Goal: Task Accomplishment & Management: Complete application form

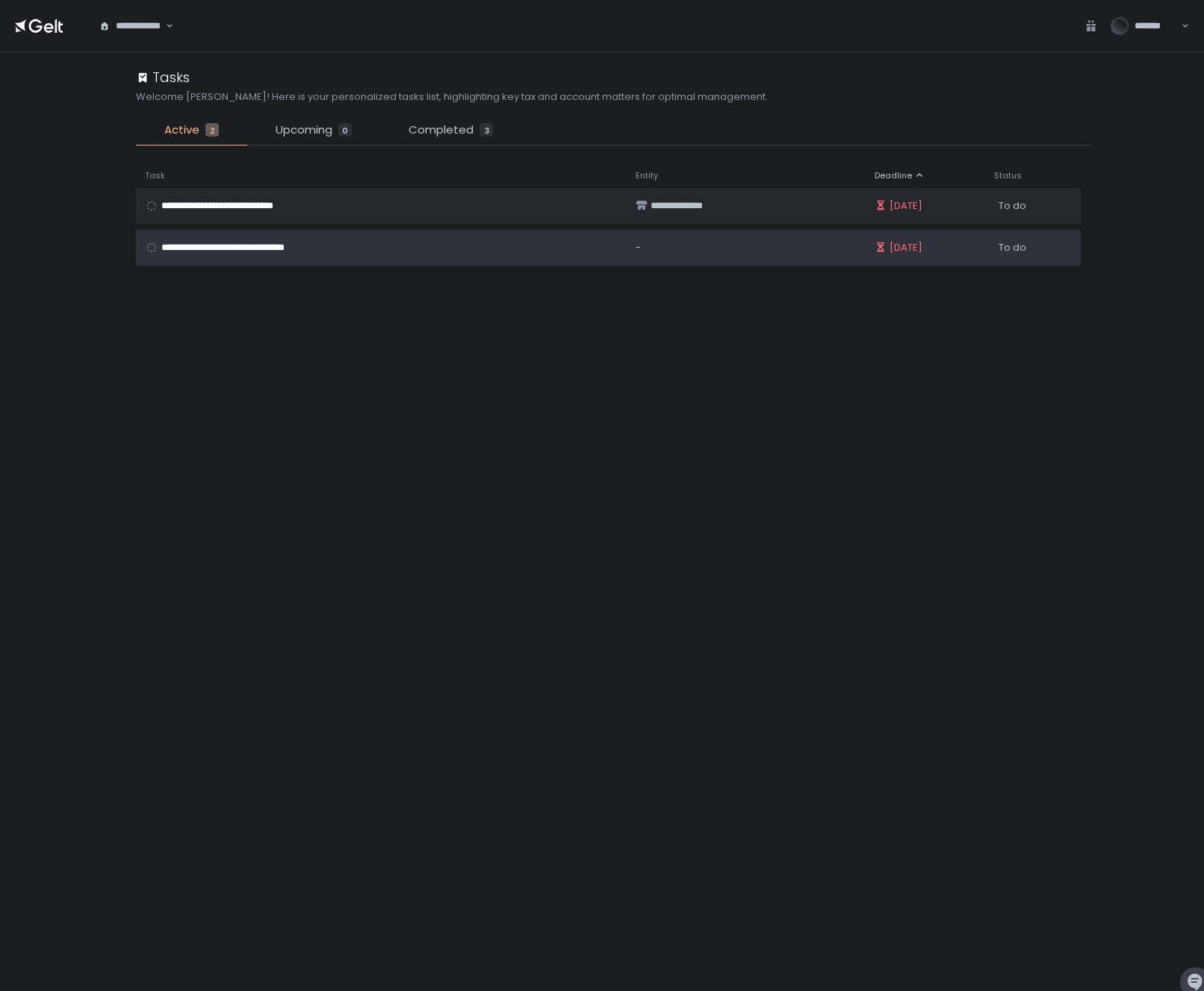
click at [466, 251] on div "**********" at bounding box center [381, 248] width 473 height 14
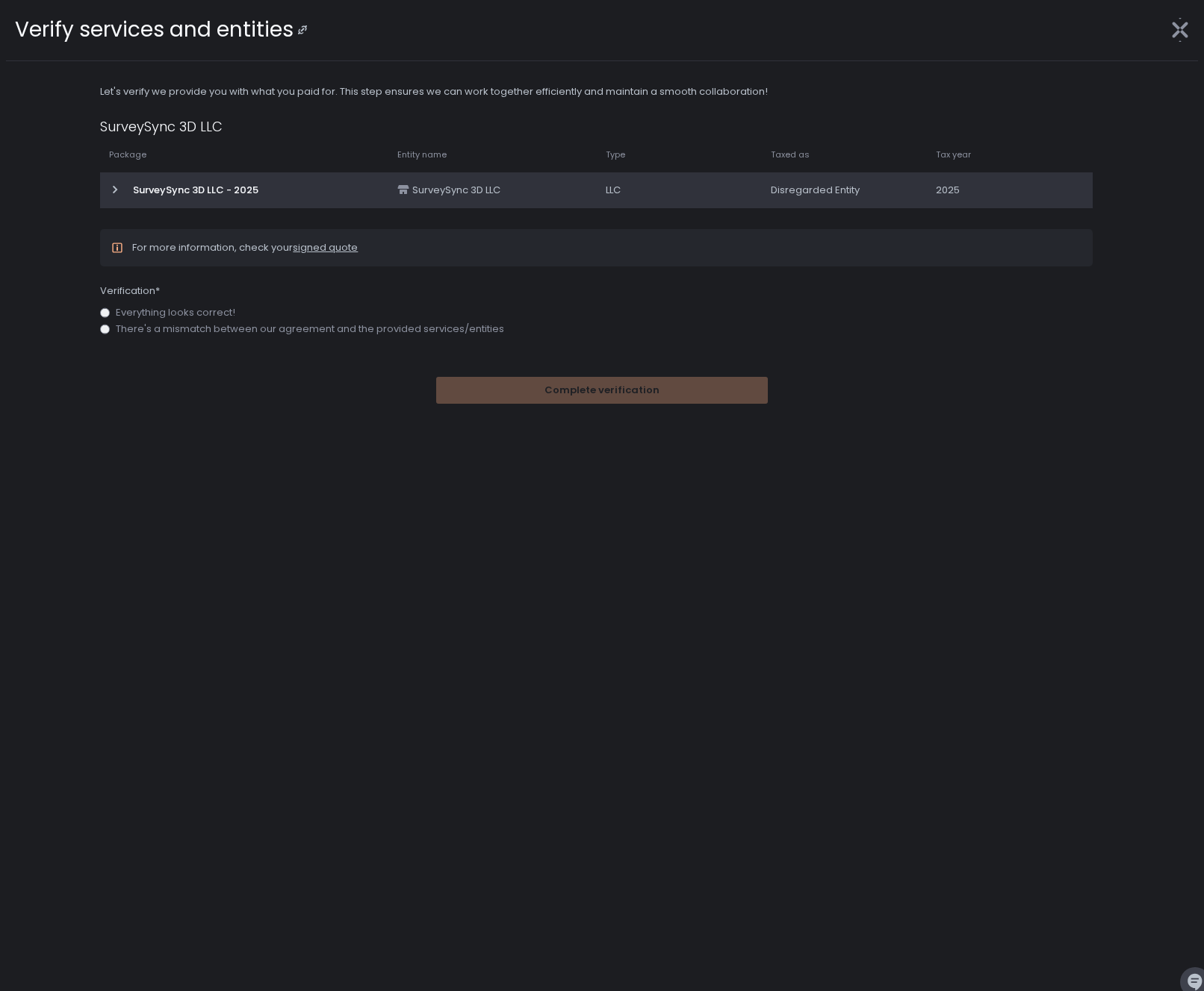
click at [120, 189] on icon at bounding box center [114, 189] width 12 height 12
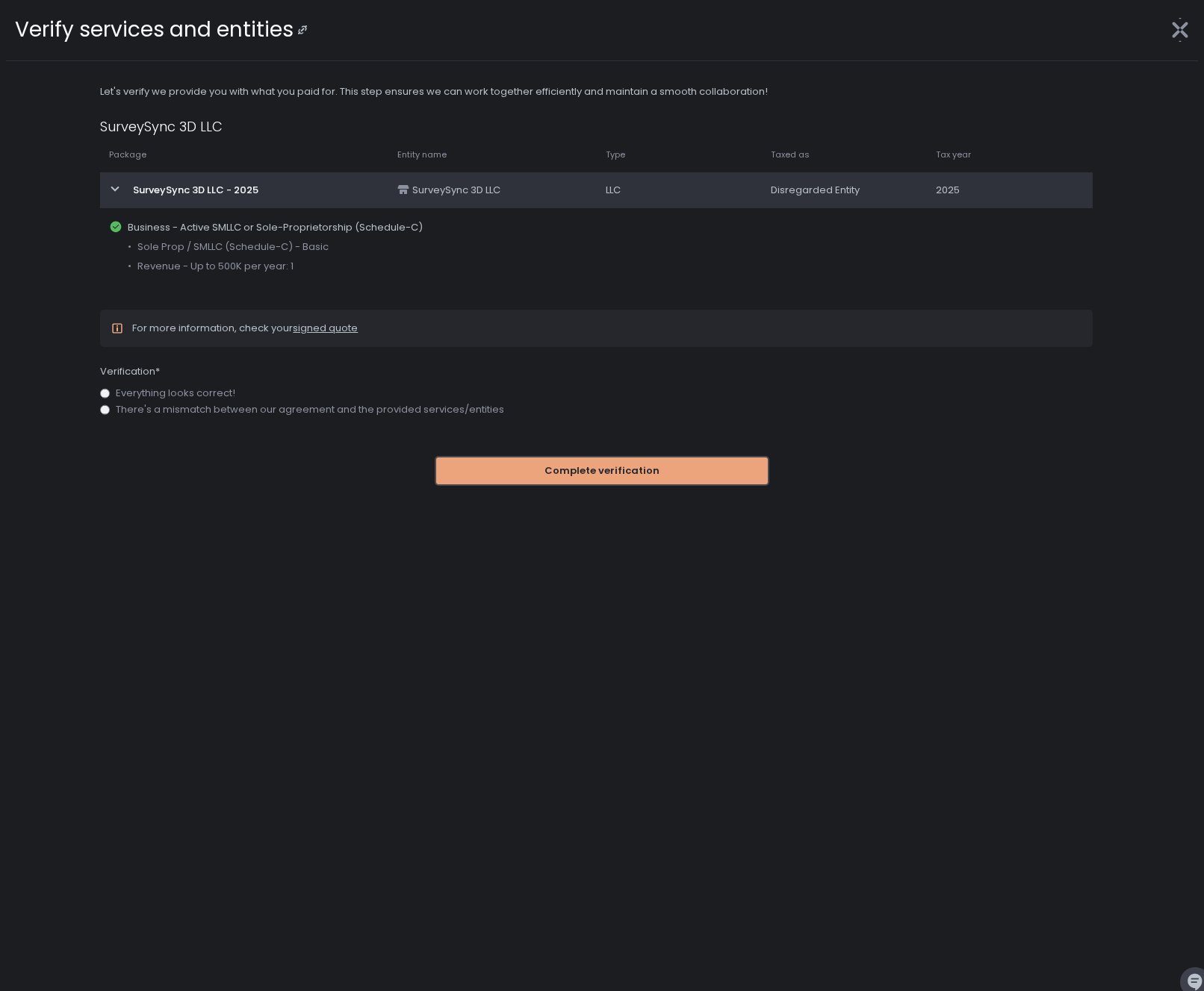
click at [578, 467] on span "Complete verification" at bounding box center [602, 471] width 115 height 14
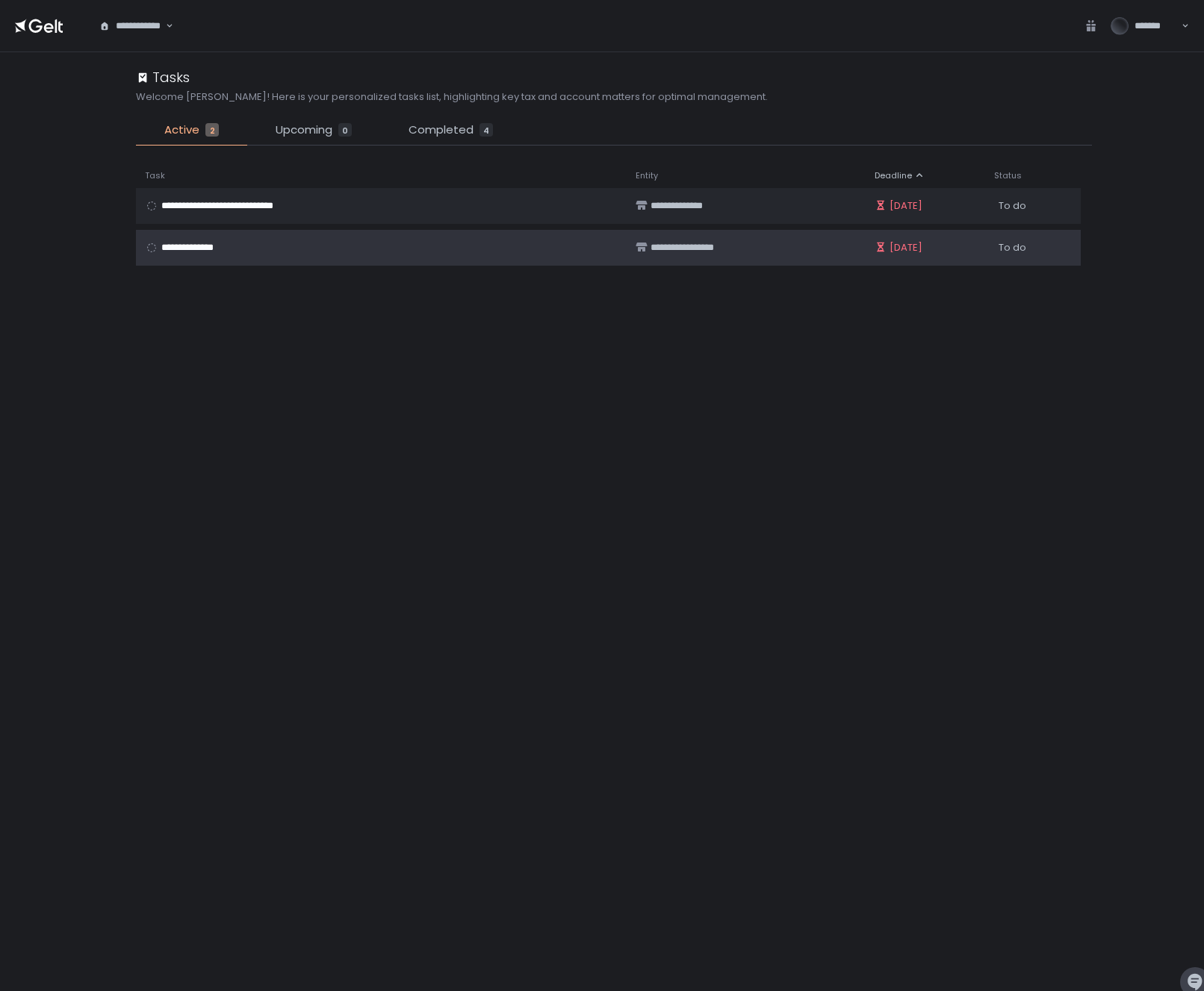
click at [400, 247] on div "**********" at bounding box center [381, 248] width 473 height 14
